Goal: Check status: Check status

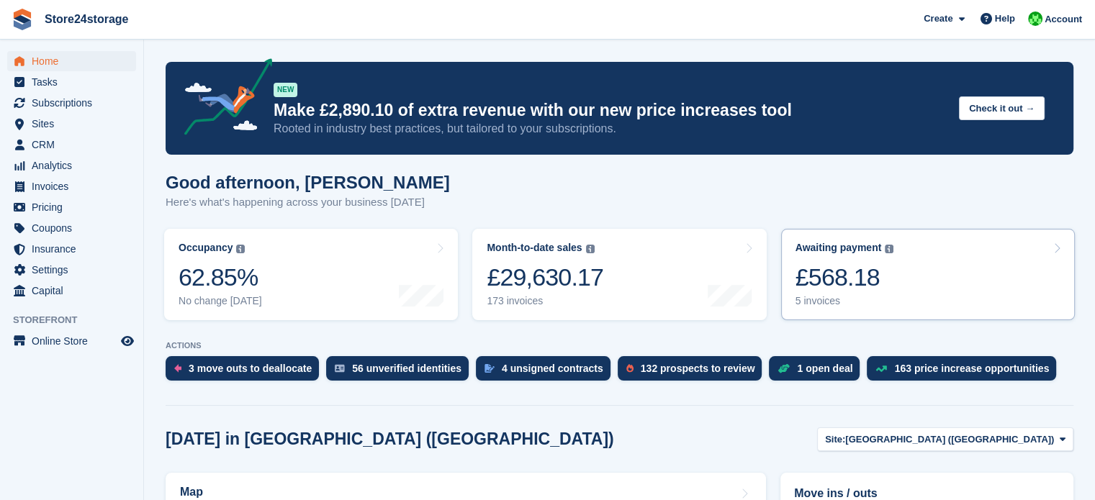
click at [920, 263] on link "Awaiting payment The total outstanding balance on all open invoices. £568.18 5 …" at bounding box center [928, 274] width 294 height 91
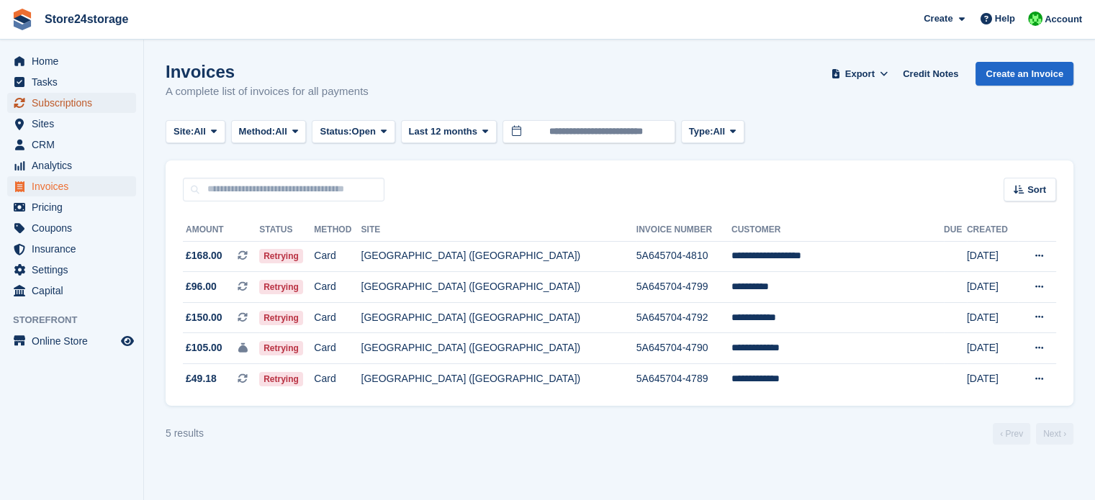
click at [97, 108] on span "Subscriptions" at bounding box center [75, 103] width 86 height 20
